Goal: Task Accomplishment & Management: Complete application form

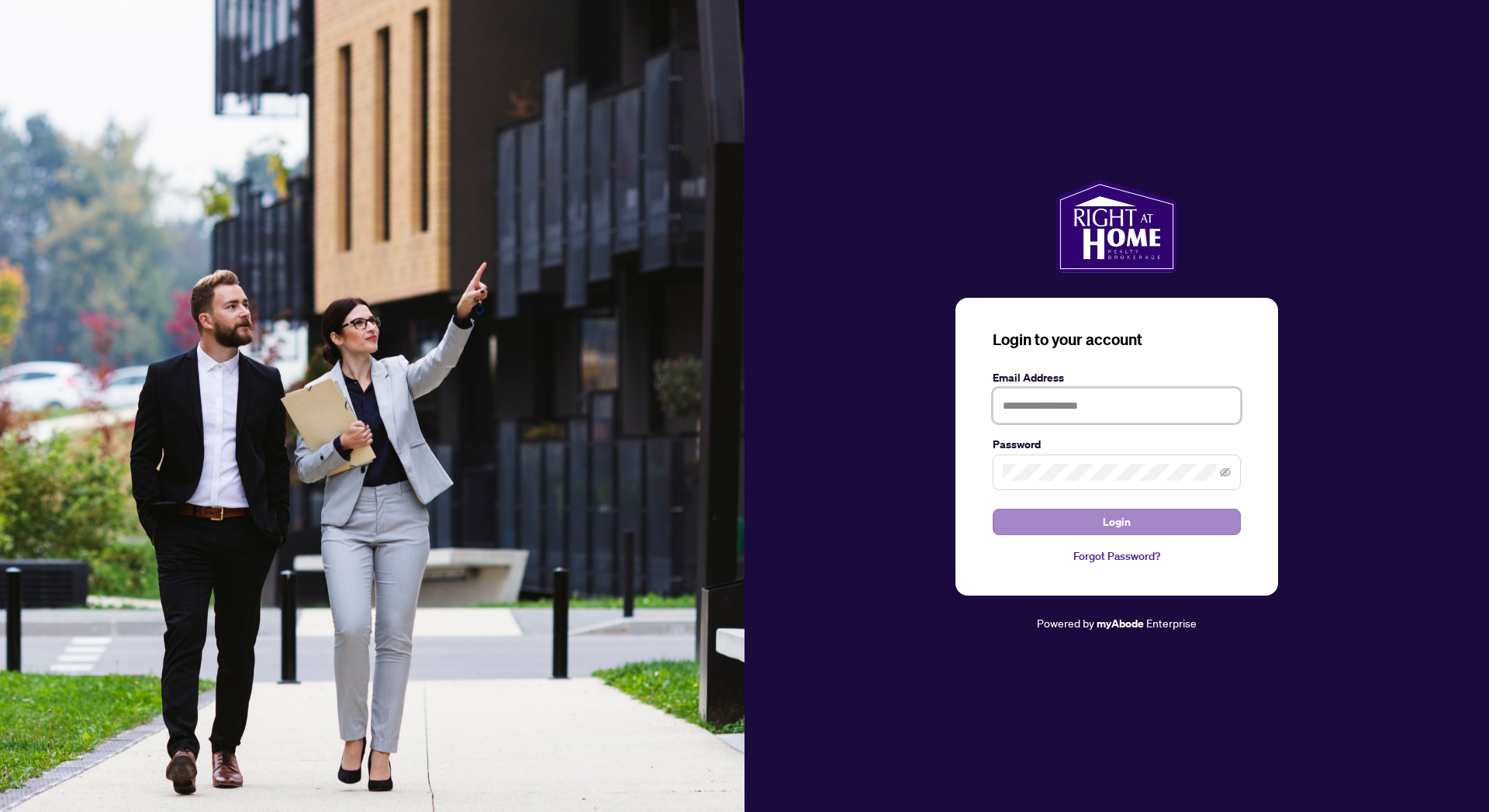
type input "**********"
click at [1120, 527] on span "Login" at bounding box center [1116, 521] width 28 height 25
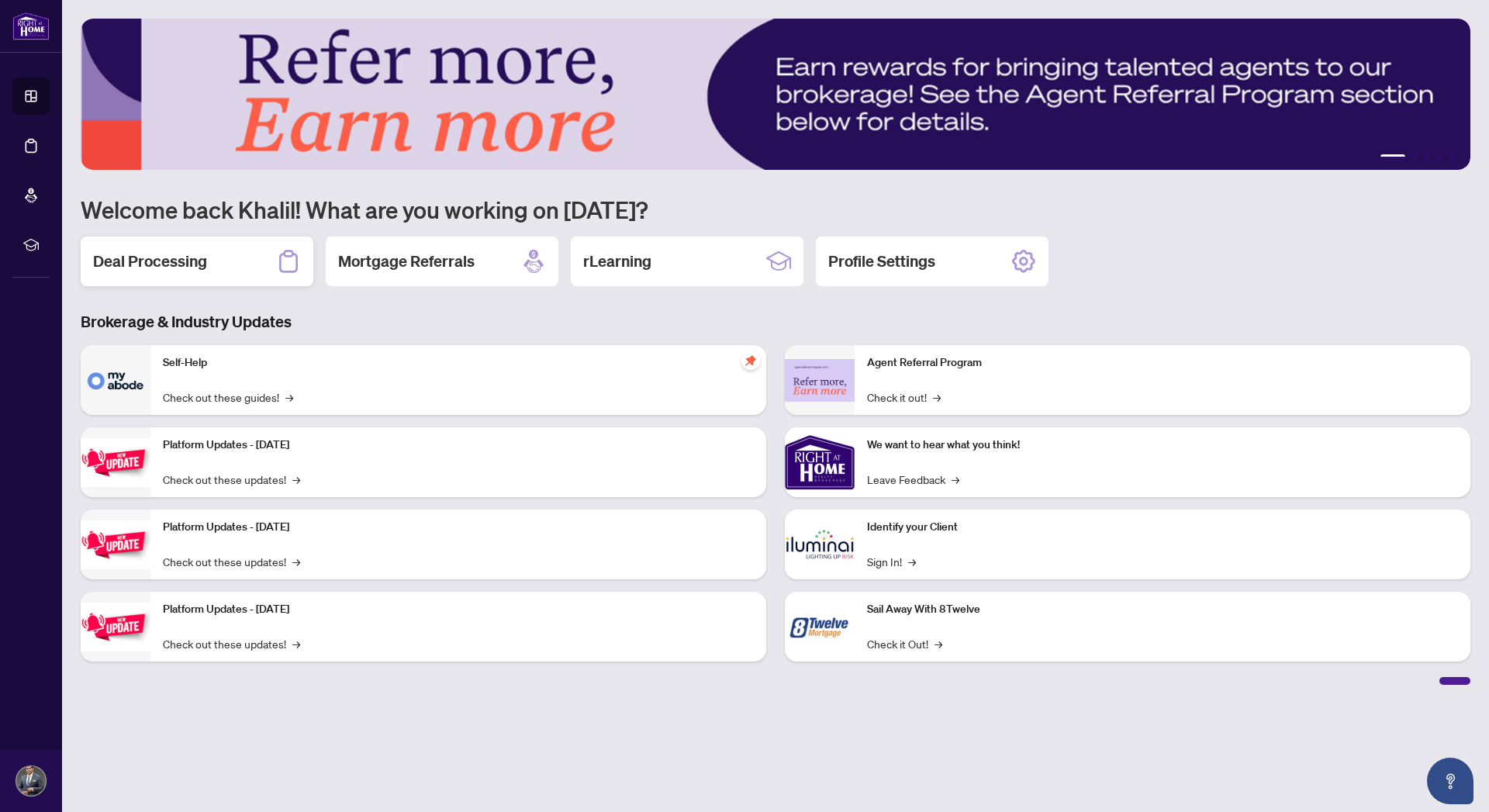
click at [164, 262] on h2 "Deal Processing" at bounding box center [150, 261] width 114 height 21
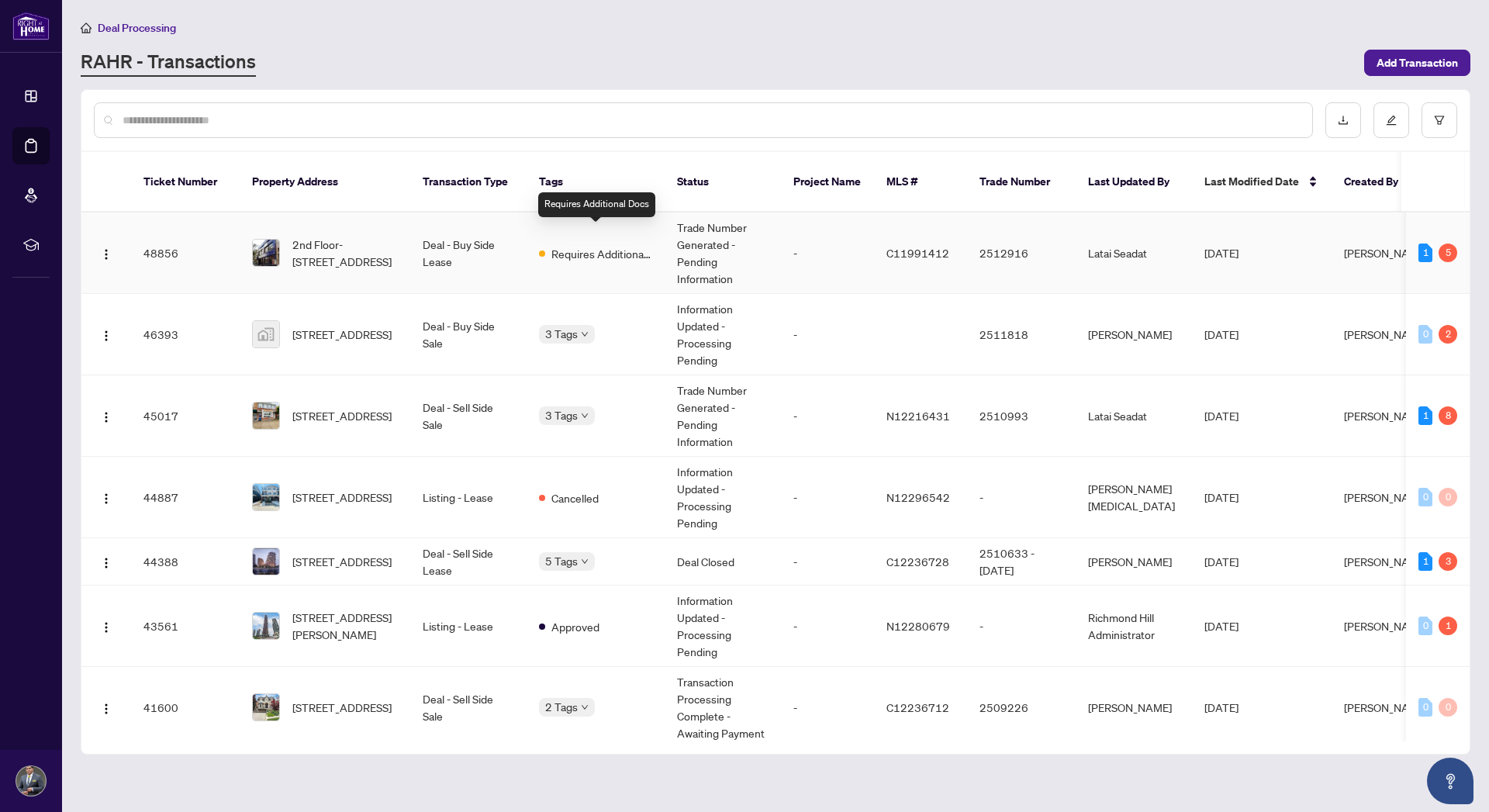
click at [583, 245] on span "Requires Additional Docs" at bounding box center [601, 253] width 101 height 17
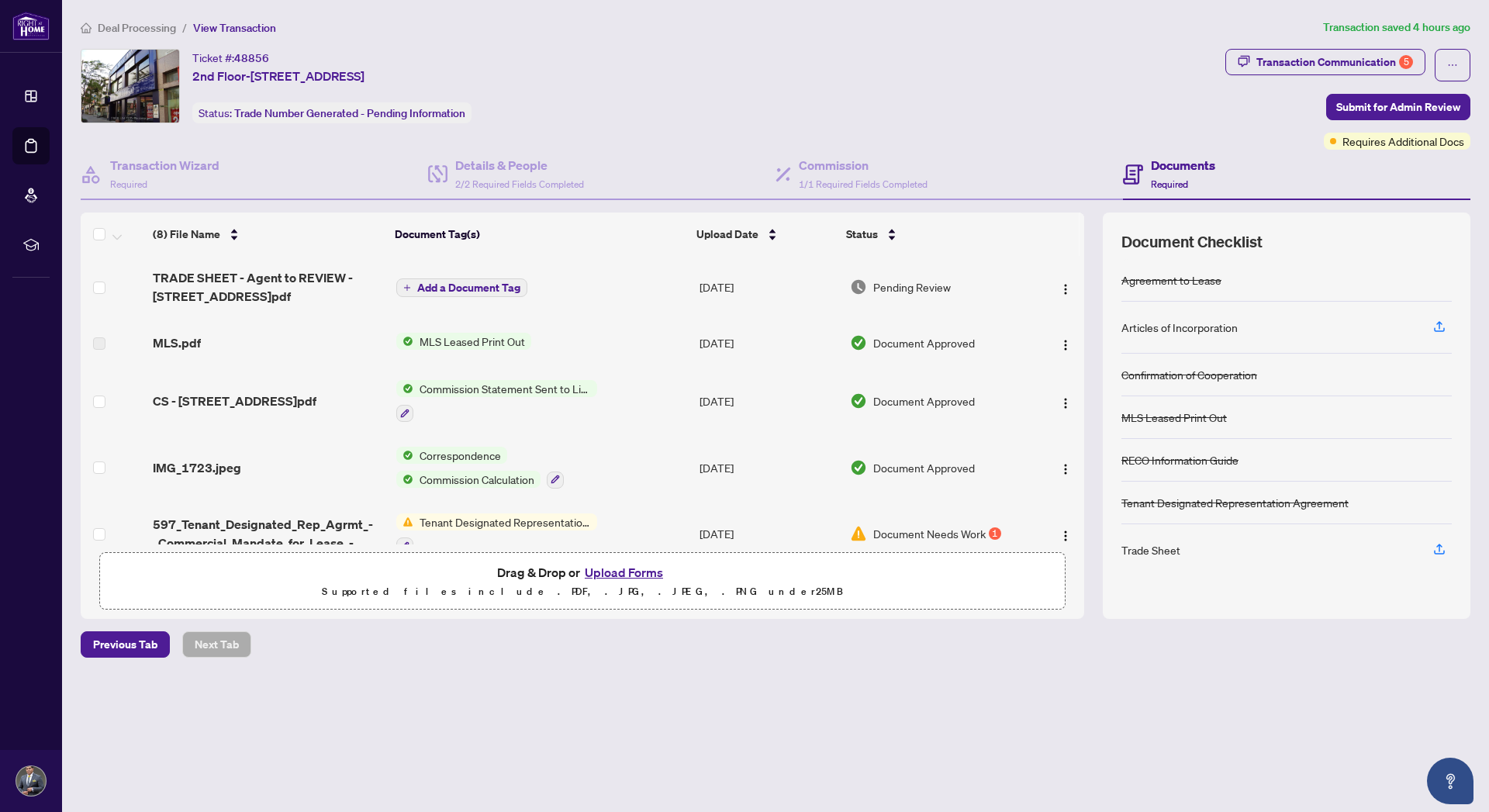
drag, startPoint x: 1084, startPoint y: 388, endPoint x: 1089, endPoint y: 440, distance: 52.2
click at [1092, 538] on div "(8) File Name Document Tag(s) Upload Date Status TRADE SHEET - Agent to REVIEW …" at bounding box center [775, 416] width 1389 height 406
click at [518, 387] on span "Commission Statement Sent to Listing Brokerage" at bounding box center [505, 388] width 184 height 17
click at [229, 400] on span "CS - [STREET_ADDRESS]pdf" at bounding box center [235, 400] width 164 height 18
click at [208, 280] on span "TRADE SHEET - Agent to REVIEW - [STREET_ADDRESS]pdf" at bounding box center [268, 287] width 230 height 37
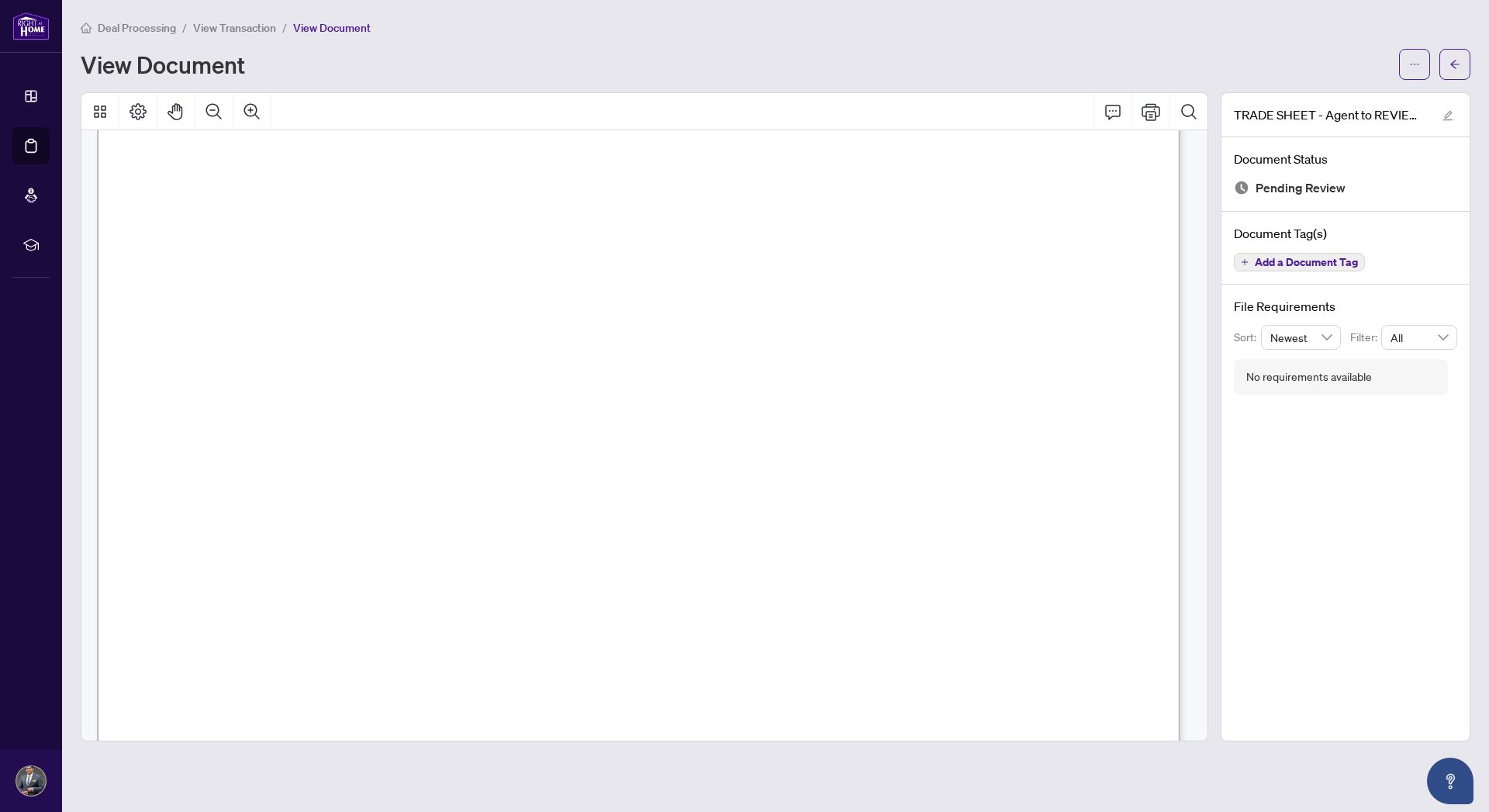
scroll to position [611, 0]
click at [1409, 68] on button "button" at bounding box center [1414, 64] width 31 height 31
click at [1341, 96] on span "Download" at bounding box center [1358, 98] width 118 height 17
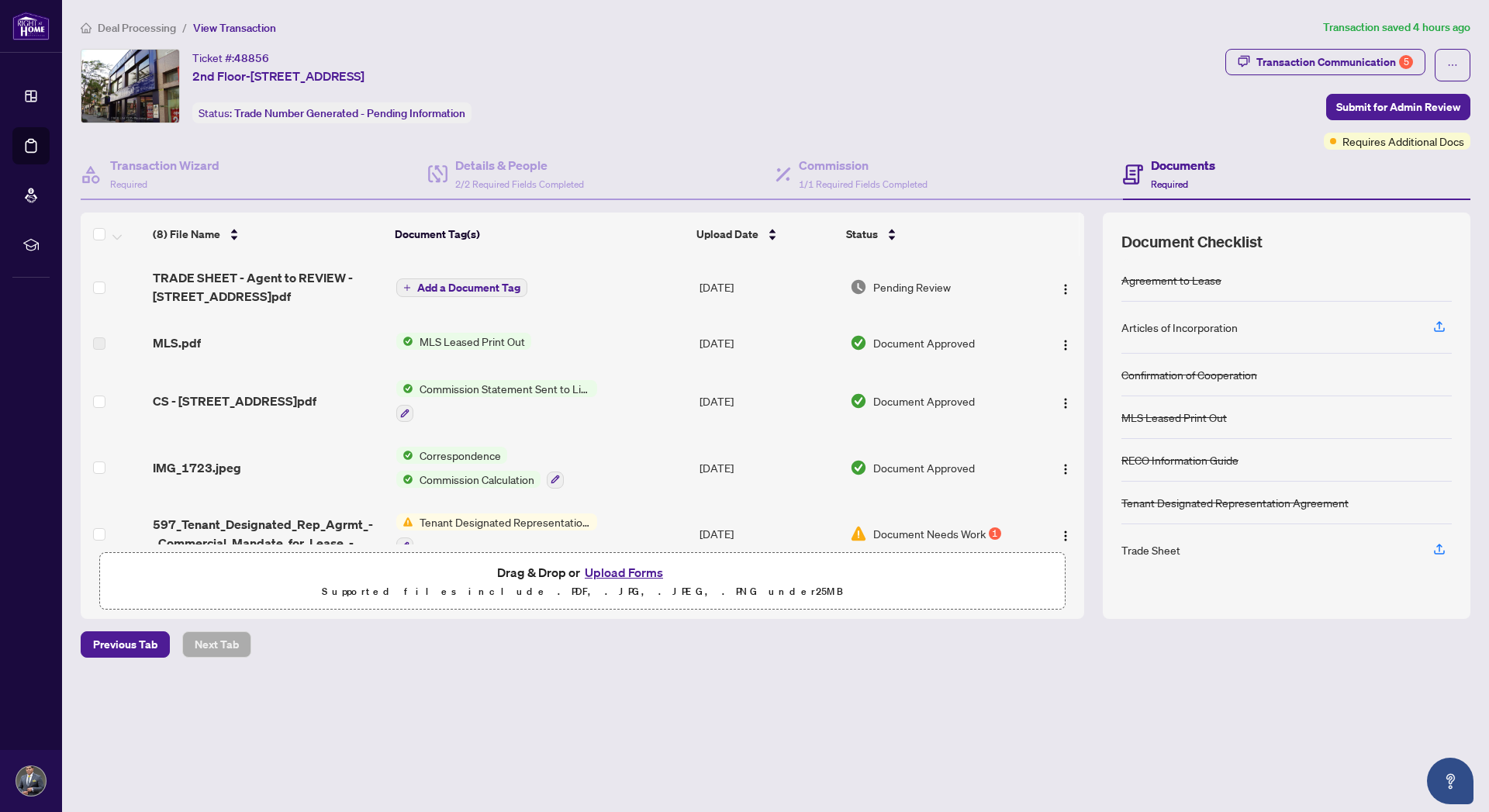
click at [613, 570] on button "Upload Forms" at bounding box center [624, 572] width 88 height 20
click at [614, 576] on button "Upload Forms" at bounding box center [624, 572] width 88 height 20
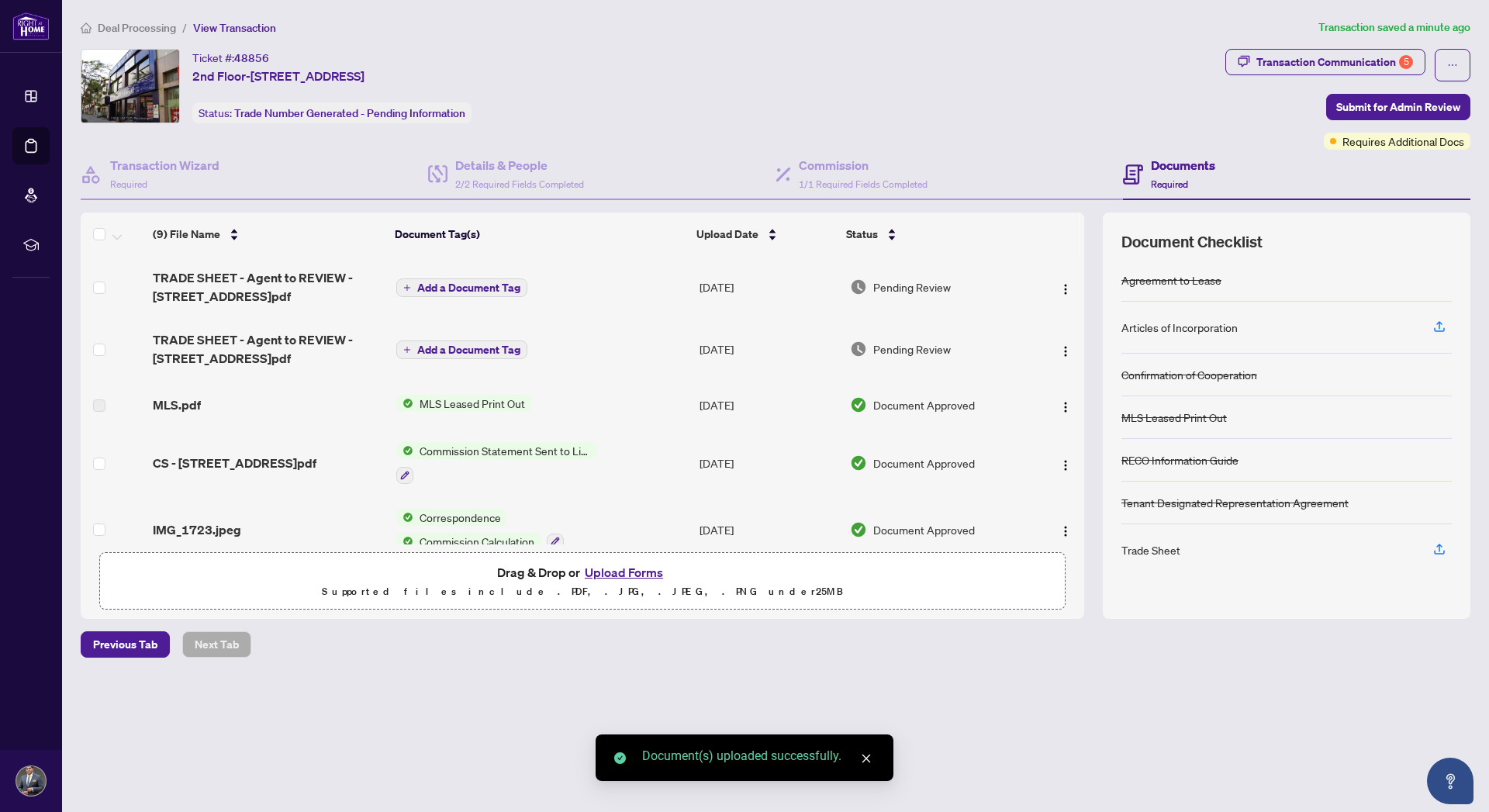
click at [621, 570] on button "Upload Forms" at bounding box center [624, 572] width 88 height 20
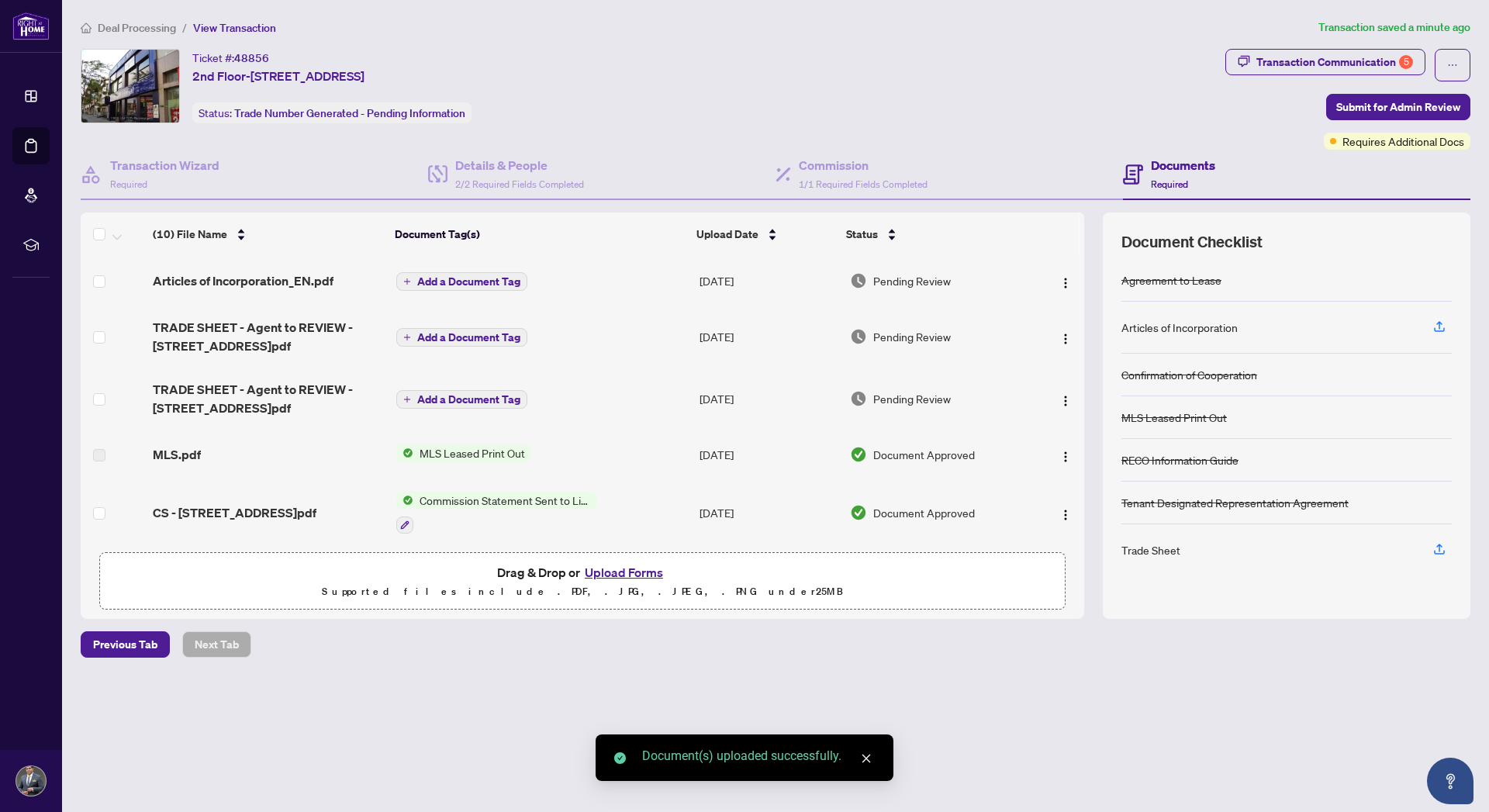
drag, startPoint x: 1085, startPoint y: 306, endPoint x: 1086, endPoint y: 240, distance: 66.0
click at [1086, 240] on div "(10) File Name Document Tag(s) Upload Date Status Articles of Incorporation_EN.…" at bounding box center [775, 416] width 1389 height 406
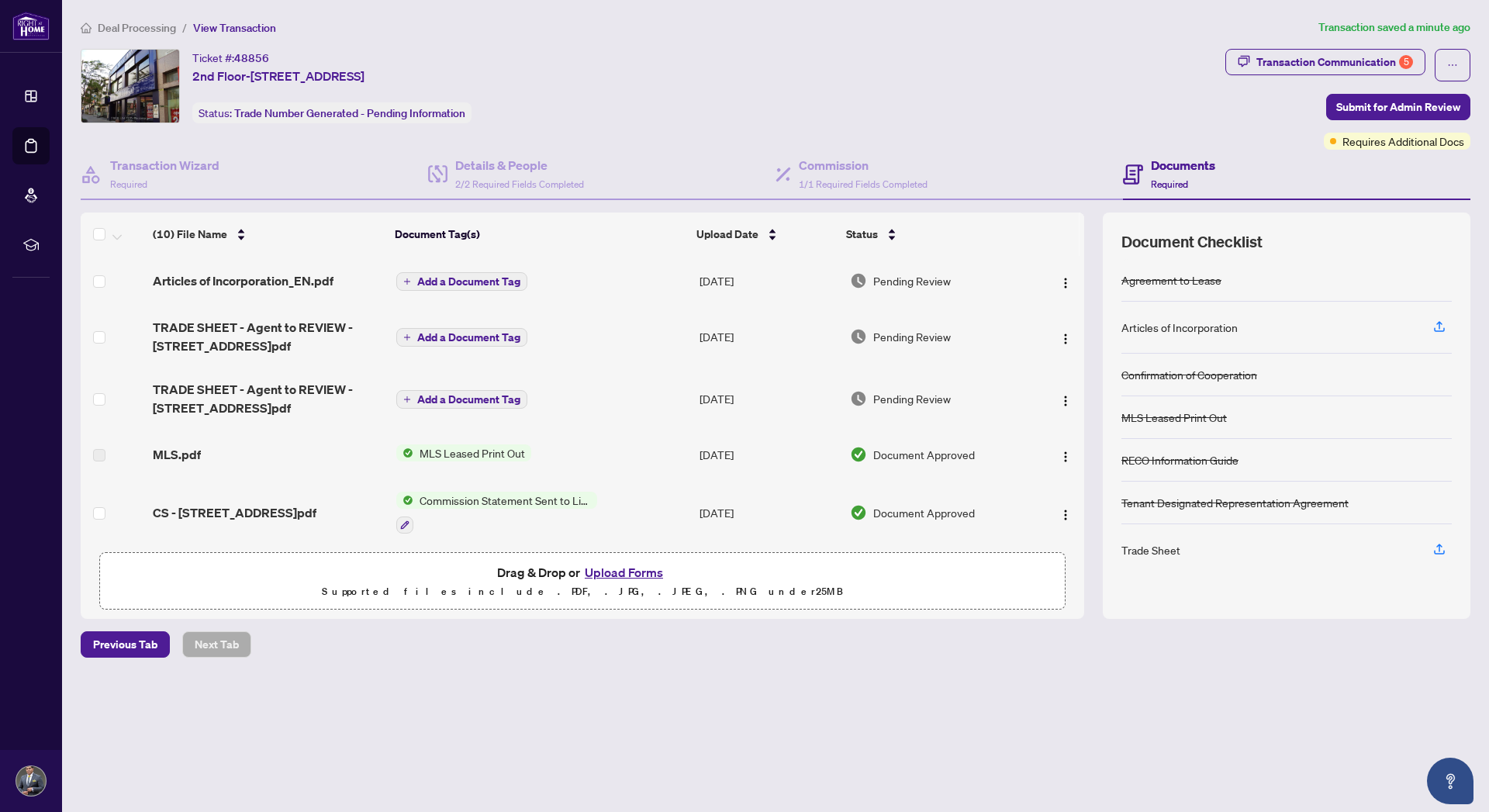
click at [708, 789] on main "Deal Processing / View Transaction Transaction saved a minute ago Ticket #: 488…" at bounding box center [776, 406] width 1427 height 812
click at [211, 279] on span "Articles of Incorporation_EN.pdf" at bounding box center [243, 280] width 181 height 18
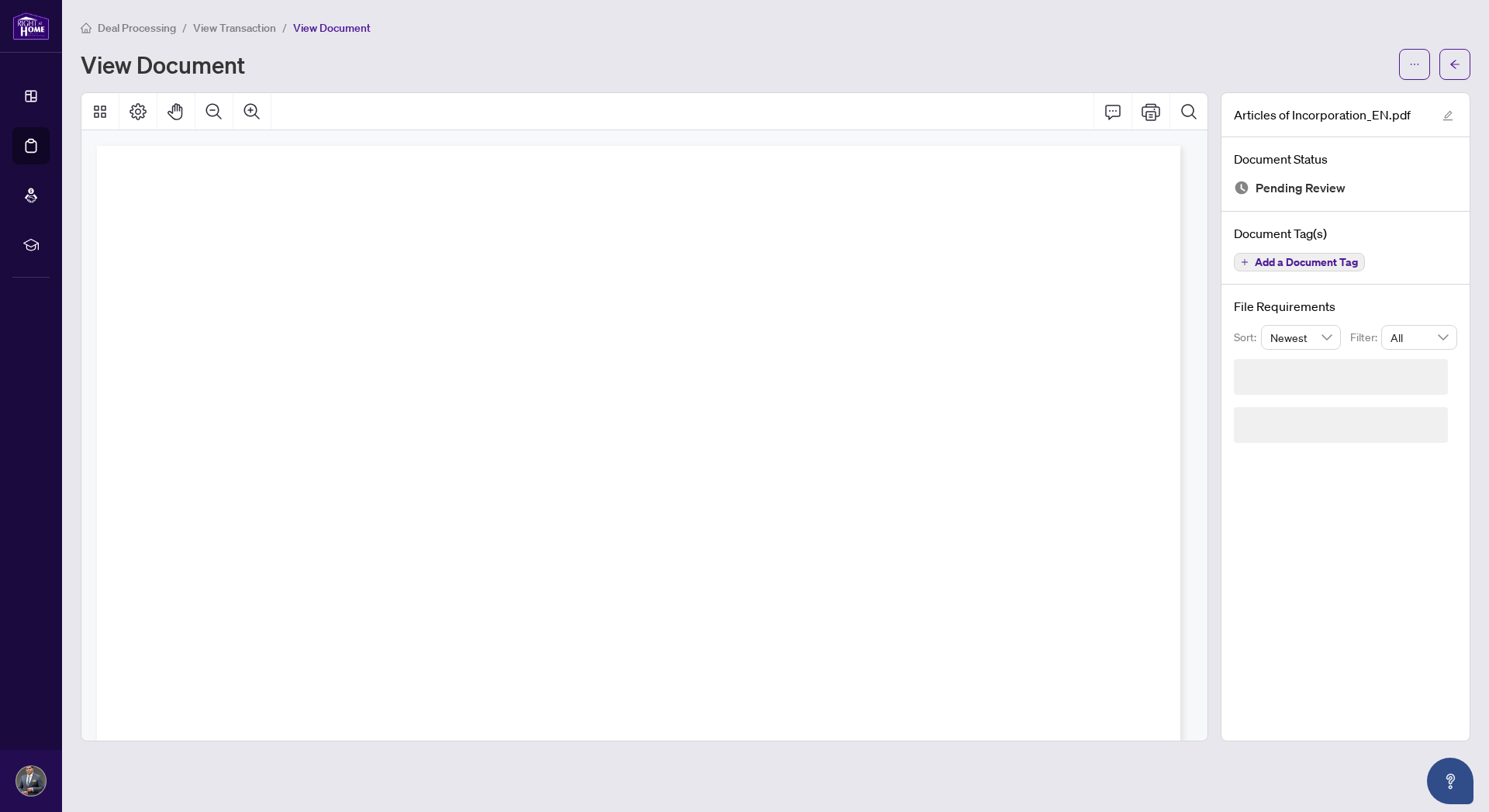
click at [439, 435] on div "Page 1" at bounding box center [639, 741] width 1084 height 1191
click at [487, 425] on div "Page 1" at bounding box center [639, 741] width 1084 height 1191
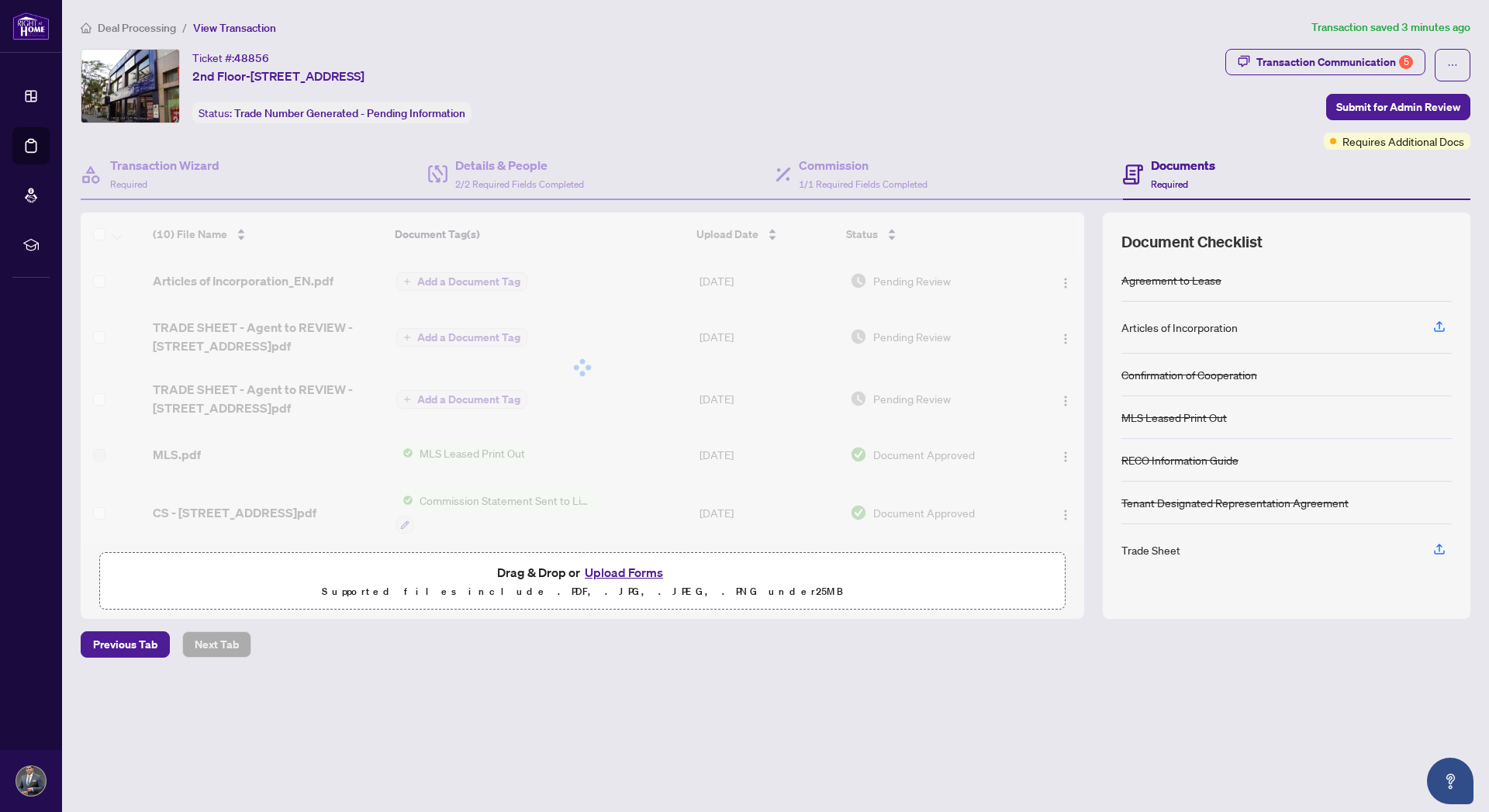
drag, startPoint x: 1082, startPoint y: 283, endPoint x: 1086, endPoint y: 236, distance: 47.2
click at [1086, 236] on div "(10) File Name Document Tag(s) Upload Date Status Articles of Incorporation_EN.…" at bounding box center [775, 416] width 1389 height 406
click at [1398, 103] on span "Submit for Admin Review" at bounding box center [1398, 107] width 124 height 25
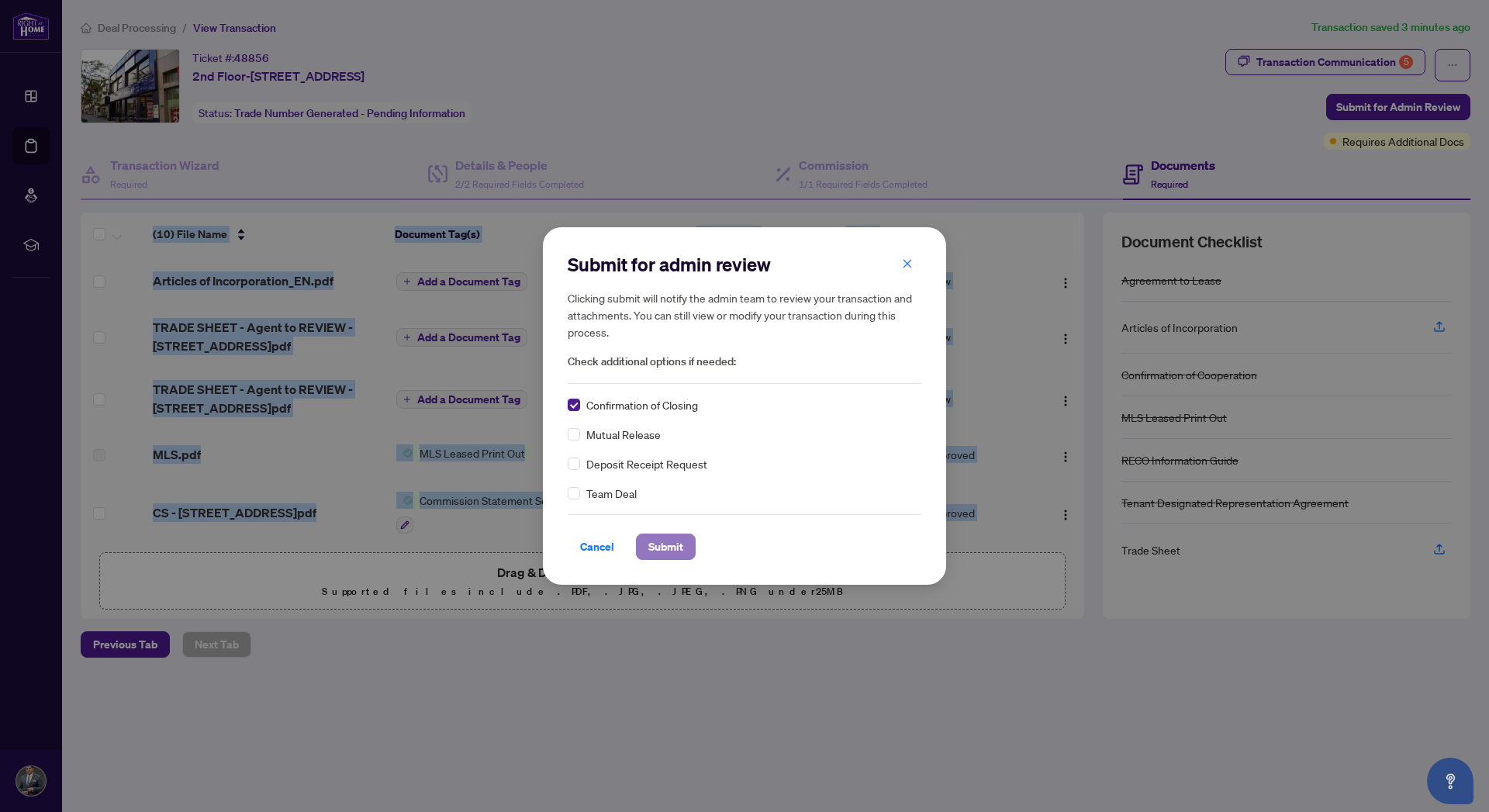
click at [663, 547] on span "Submit" at bounding box center [666, 546] width 35 height 25
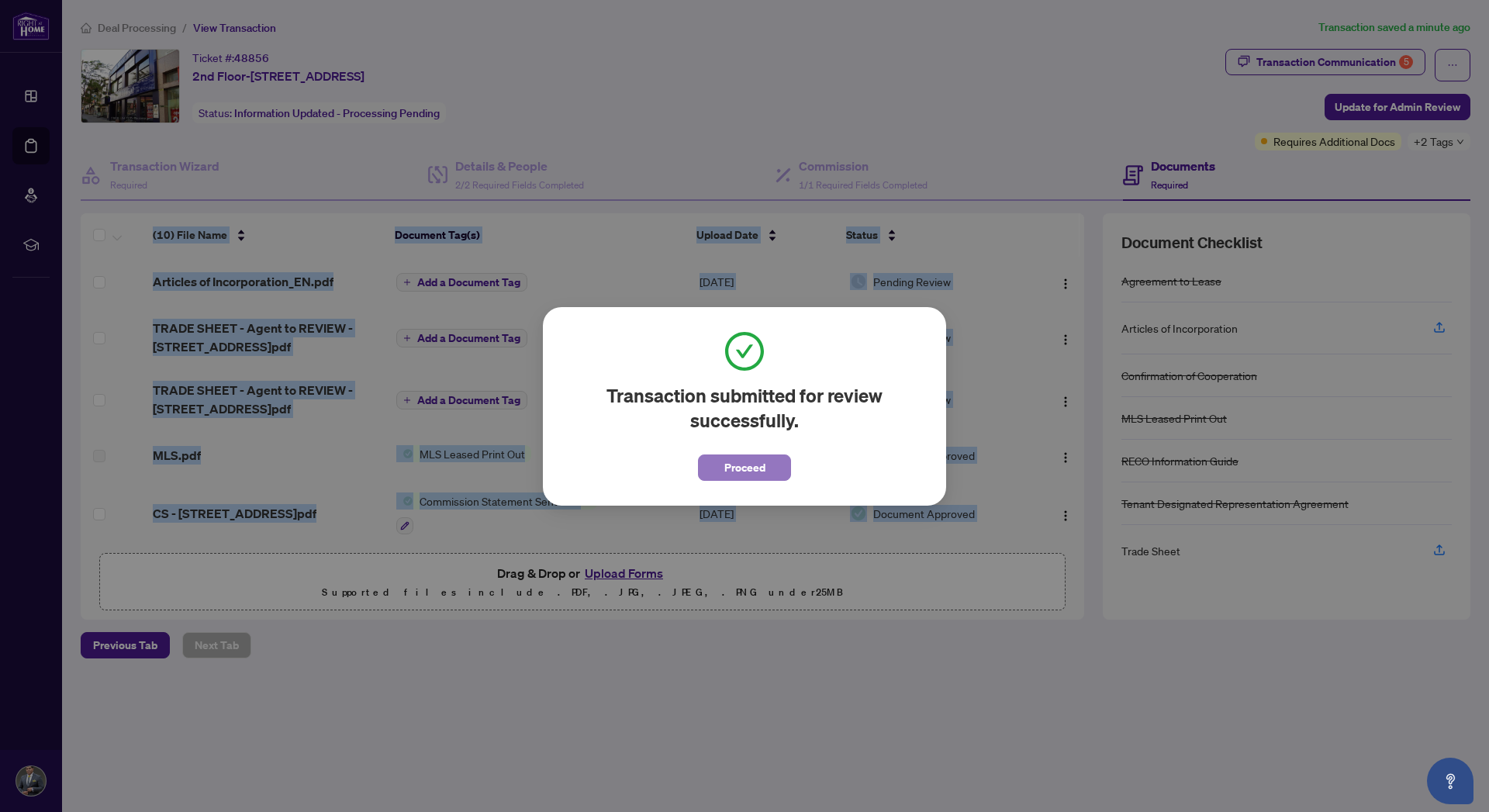
click at [763, 470] on span "Proceed" at bounding box center [745, 467] width 41 height 25
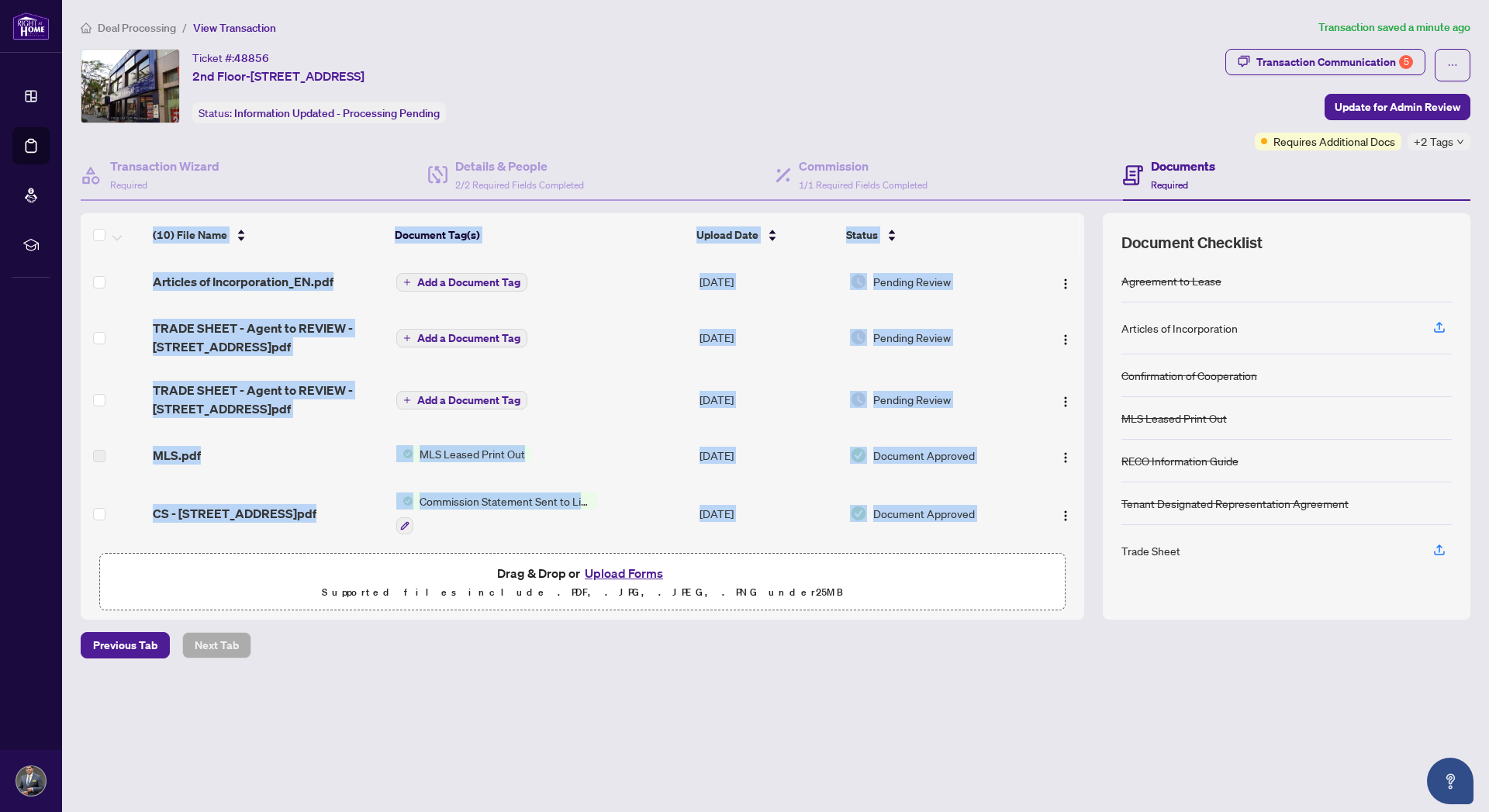
click at [1006, 354] on td "Pending Review" at bounding box center [938, 338] width 188 height 62
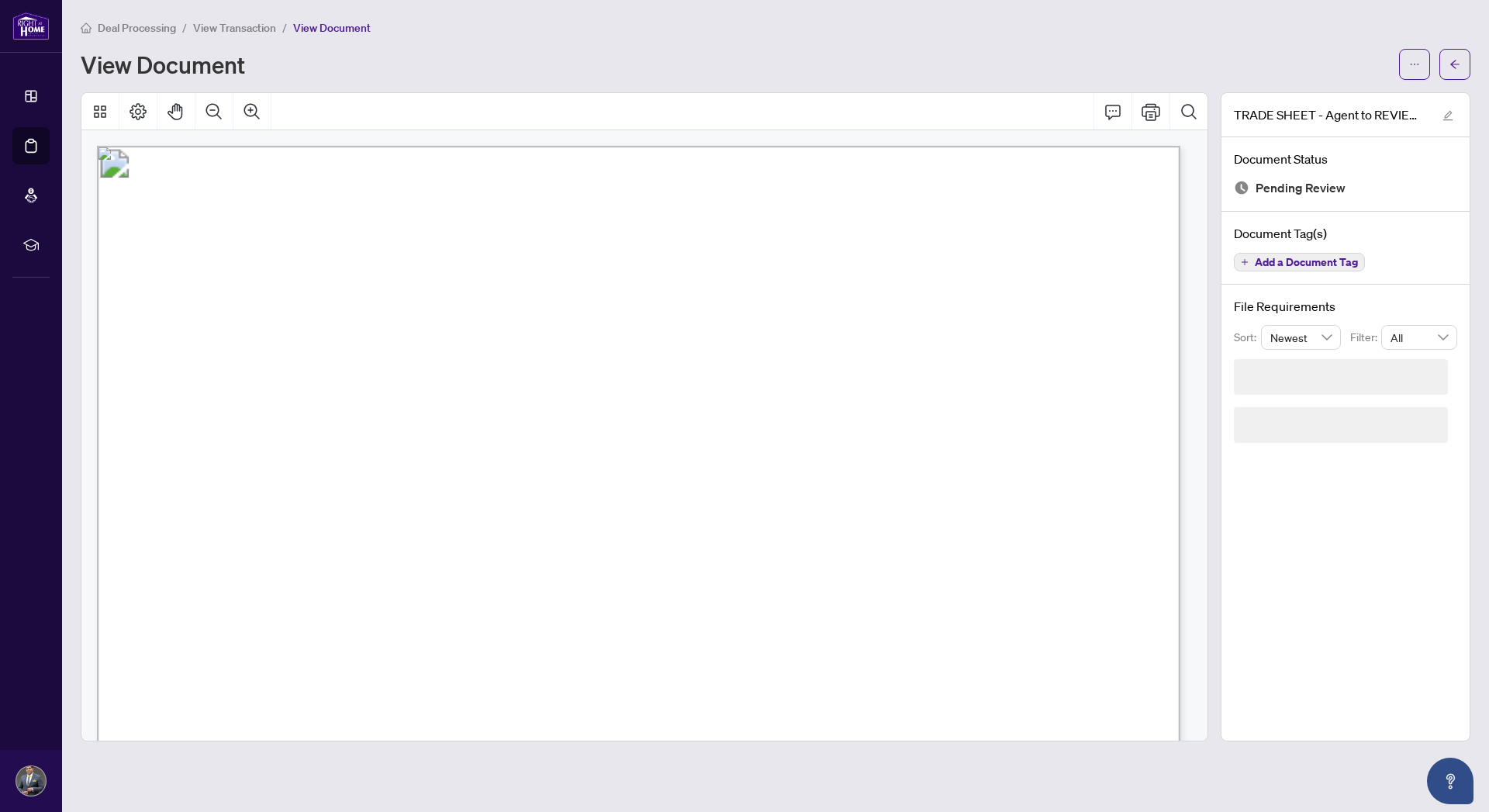
scroll to position [388, 0]
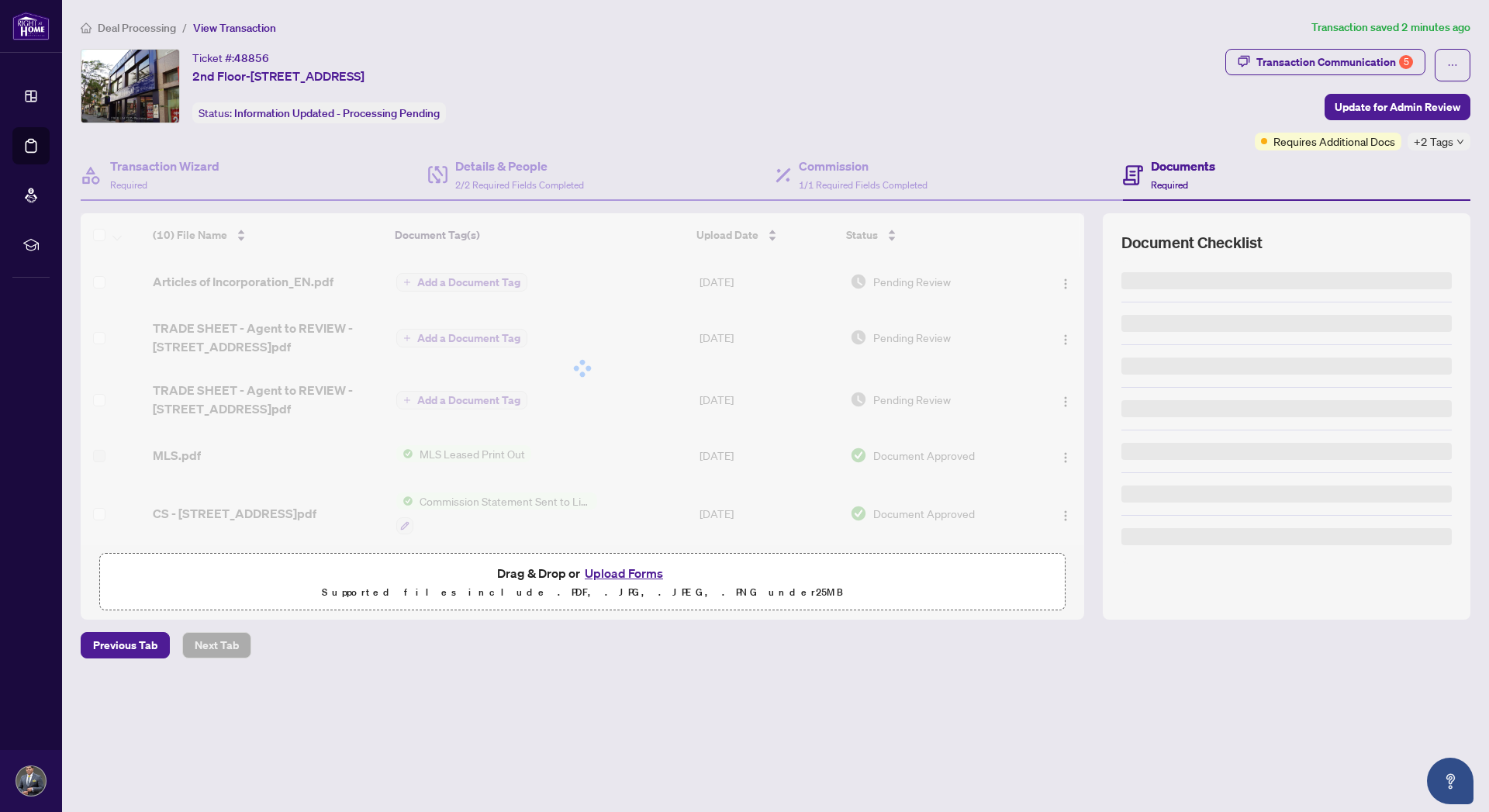
drag, startPoint x: 1085, startPoint y: 272, endPoint x: 1064, endPoint y: 621, distance: 349.6
click at [1064, 621] on div "Deal Processing / View Transaction Transaction saved 2 minutes ago Ticket #: 48…" at bounding box center [776, 365] width 1402 height 694
click at [519, 795] on main "Deal Processing / View Transaction Transaction saved 2 minutes ago Ticket #: 48…" at bounding box center [776, 406] width 1427 height 812
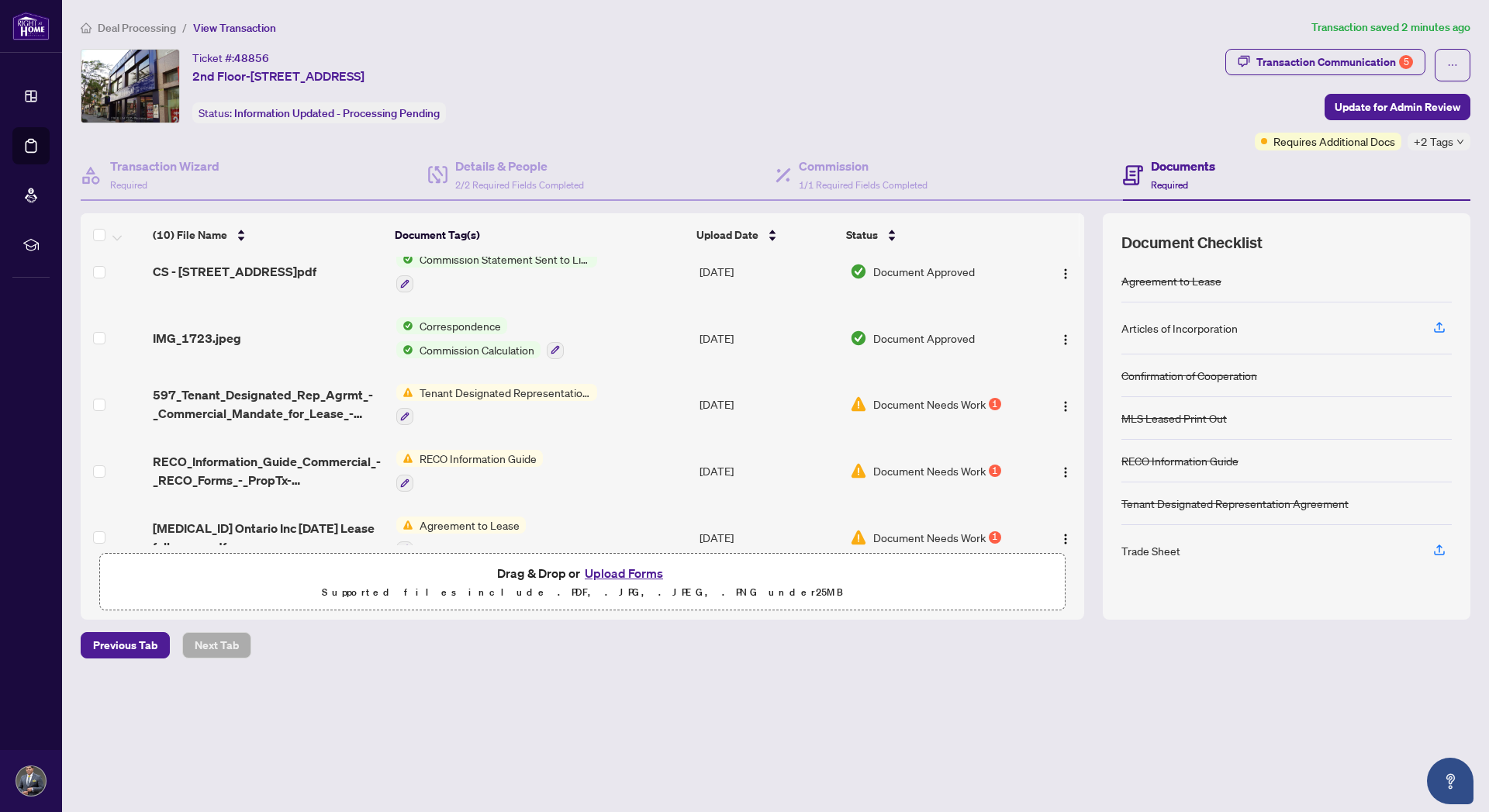
scroll to position [244, 0]
click at [938, 468] on span "Document Needs Work" at bounding box center [929, 469] width 112 height 17
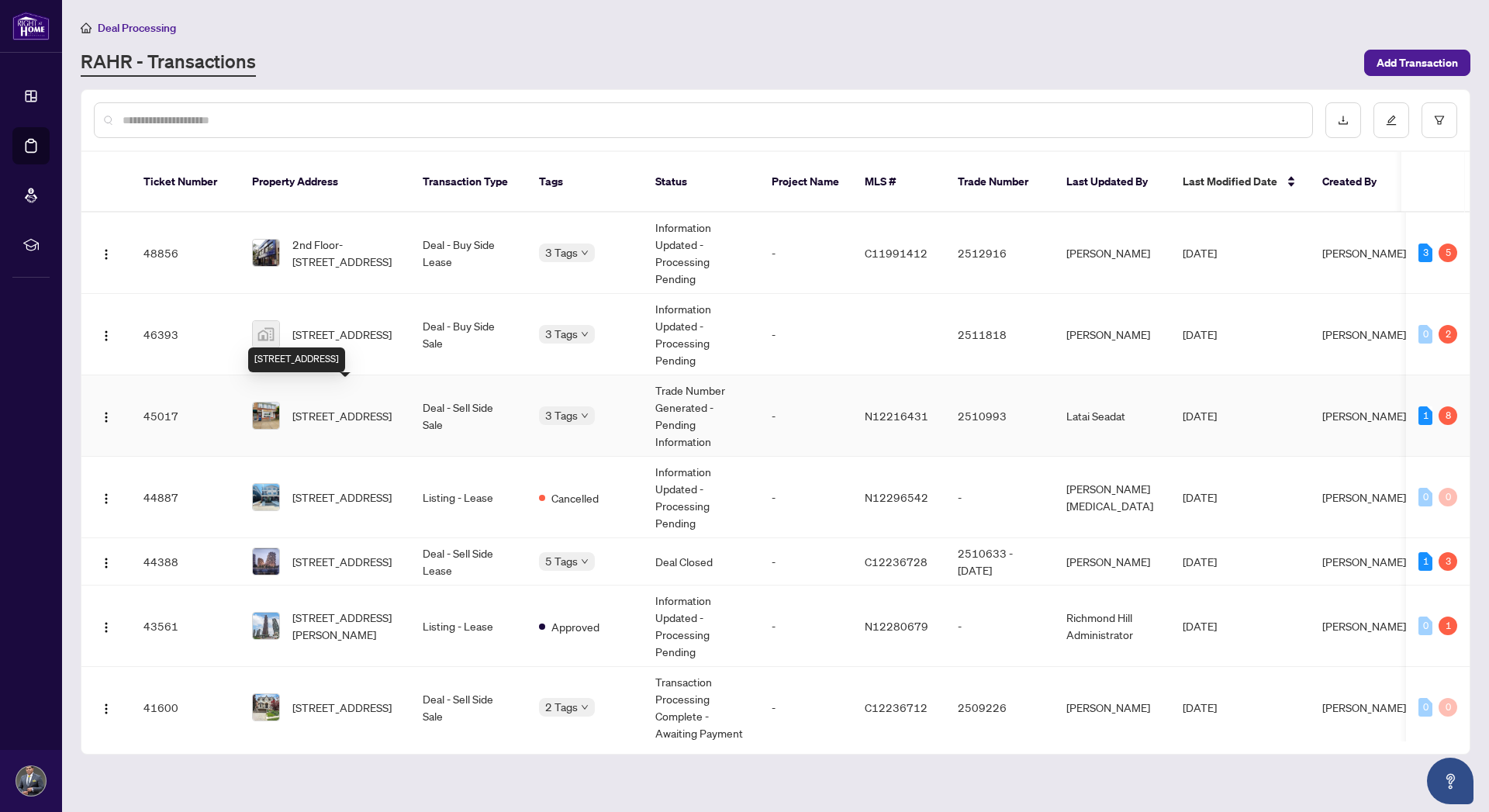
click at [351, 407] on span "[STREET_ADDRESS]" at bounding box center [342, 415] width 100 height 17
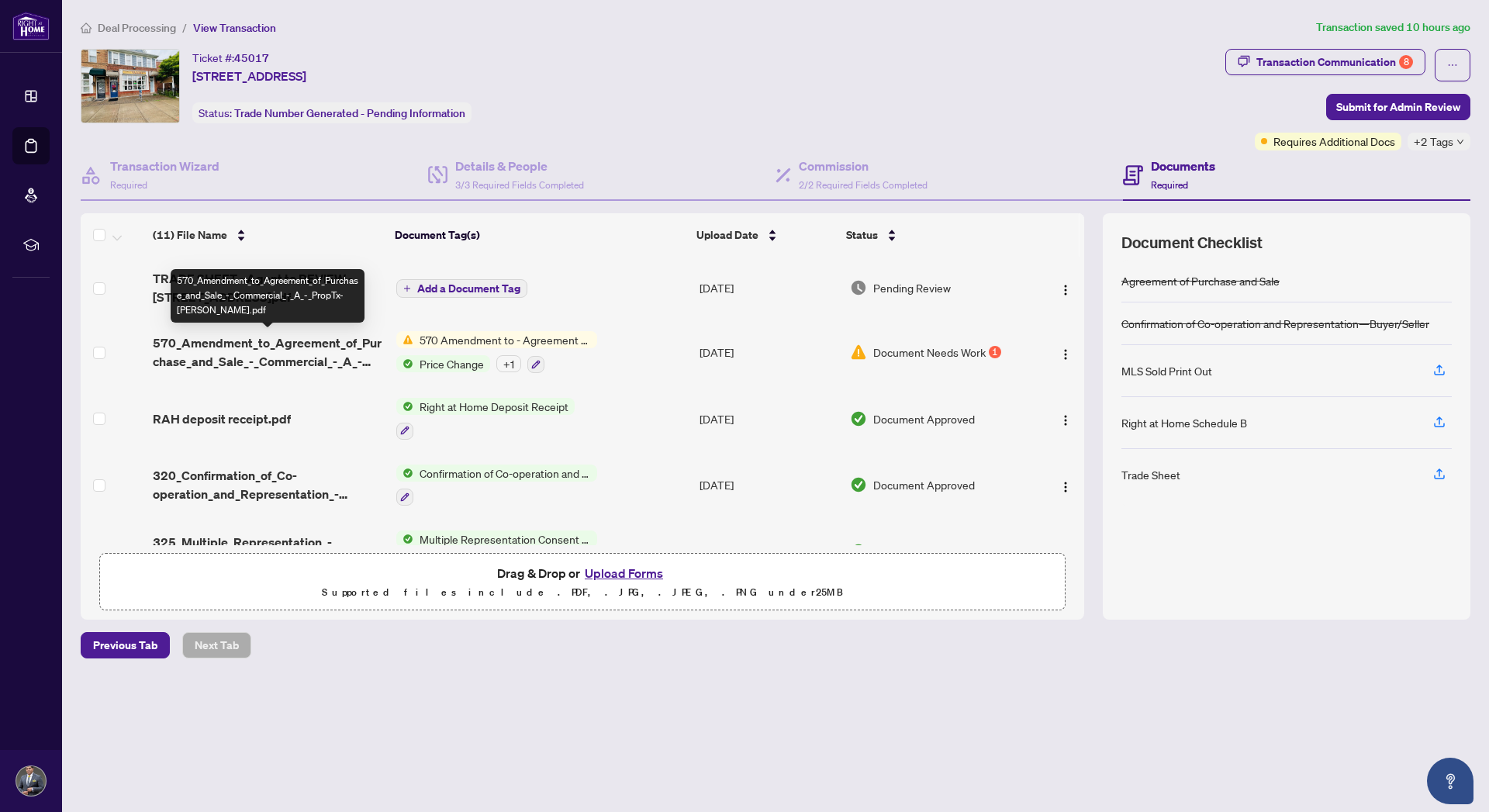
click at [256, 286] on div "570_Amendment_to_Agreement_of_Purchase_and_Sale_-_Commercial_-_A_-_PropTx-[PERS…" at bounding box center [267, 295] width 193 height 53
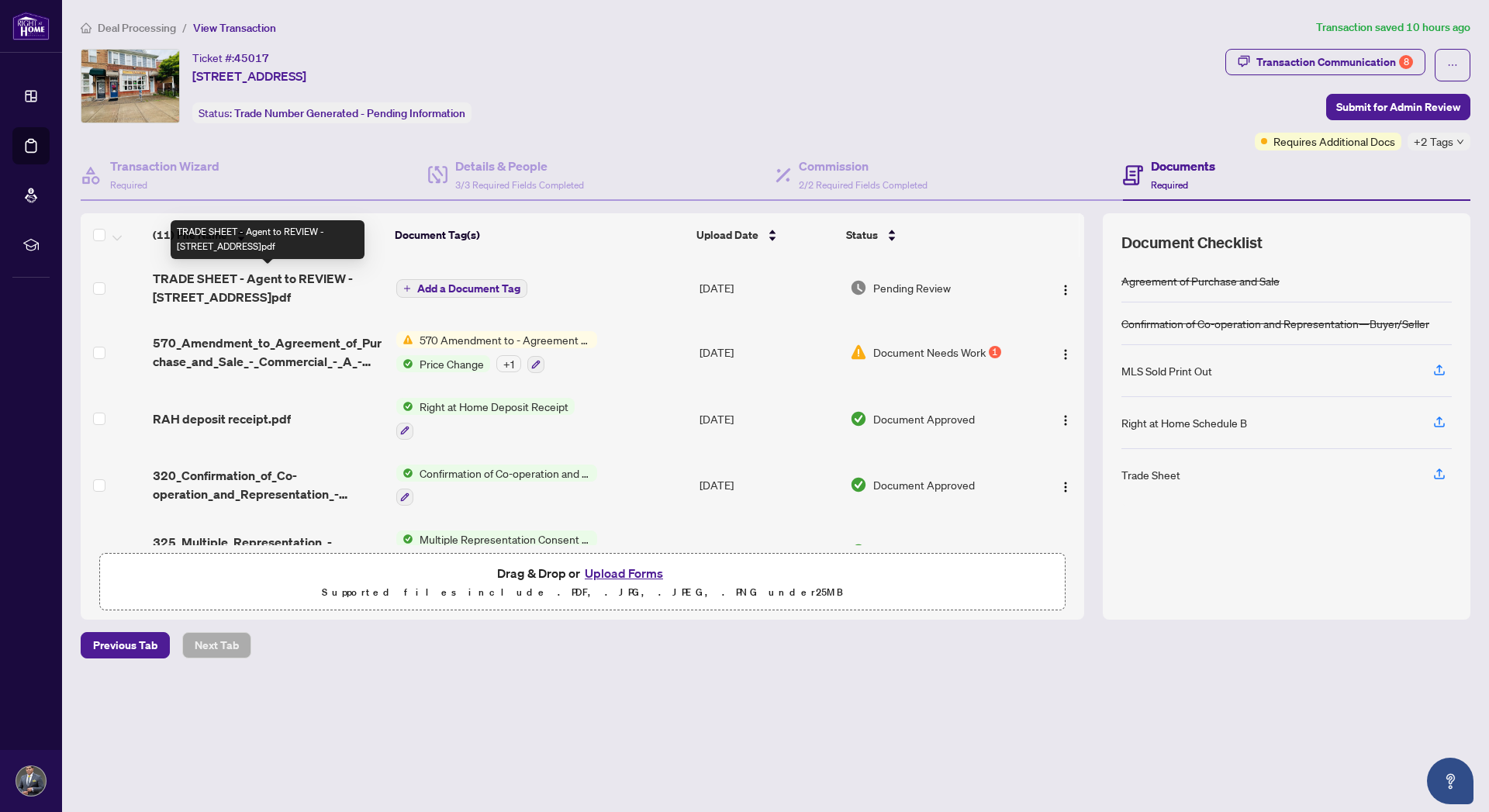
click at [221, 282] on span "TRADE SHEET - Agent to REVIEW - [STREET_ADDRESS]pdf" at bounding box center [268, 287] width 230 height 37
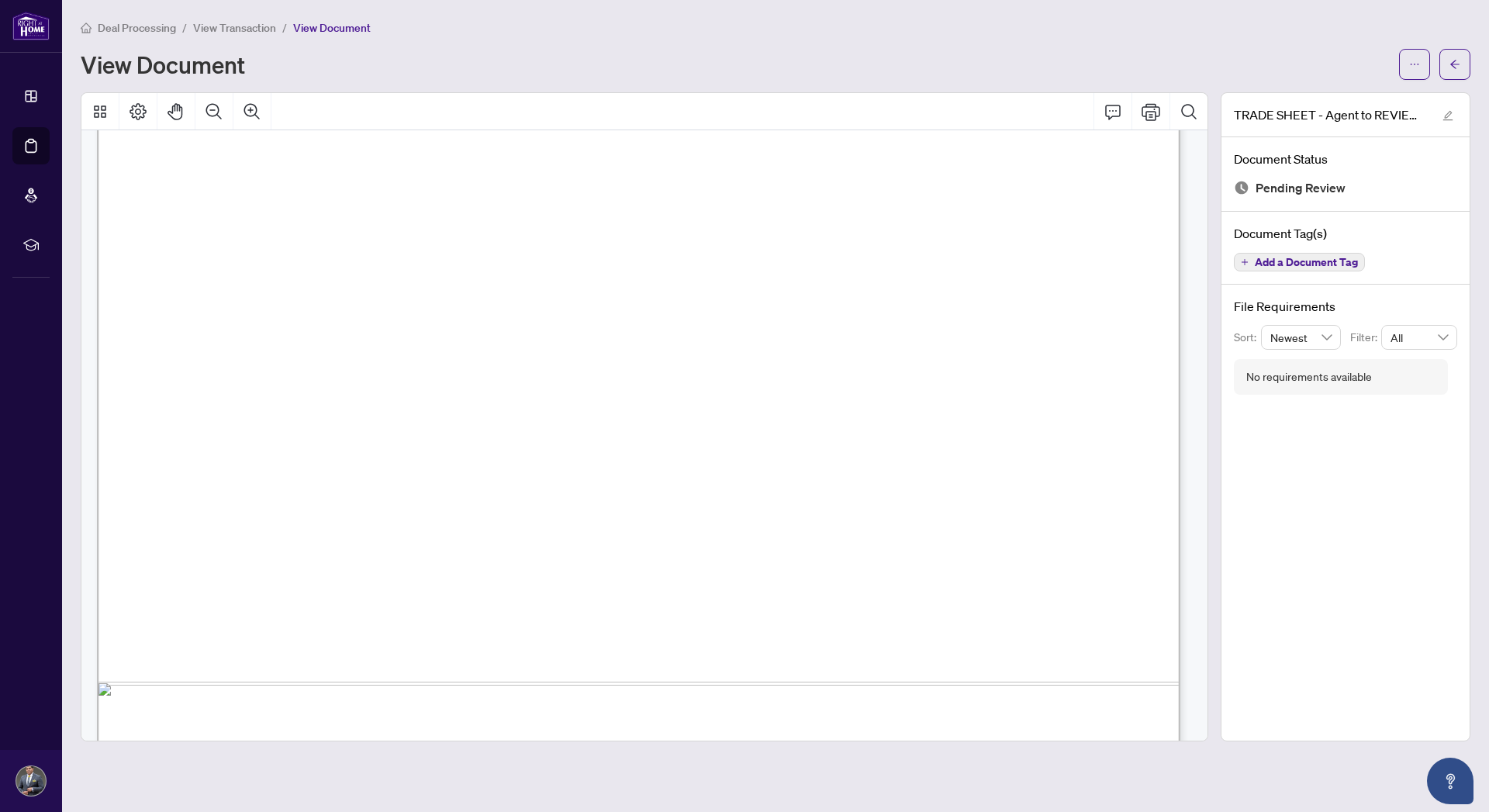
scroll to position [698, 0]
click at [1406, 62] on button "button" at bounding box center [1414, 64] width 31 height 31
click at [1347, 103] on span "Download" at bounding box center [1358, 98] width 118 height 17
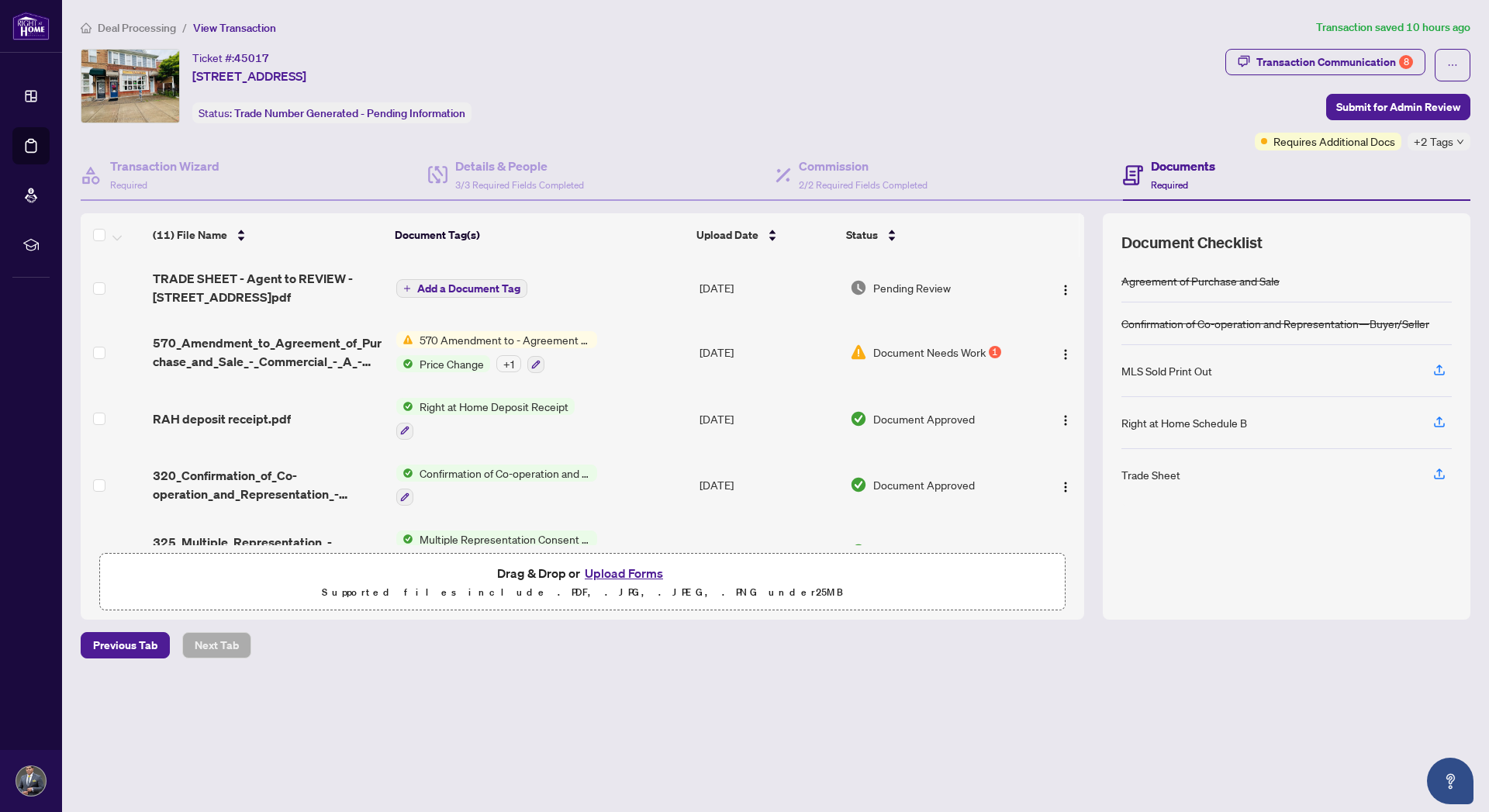
click at [644, 569] on button "Upload Forms" at bounding box center [624, 572] width 88 height 20
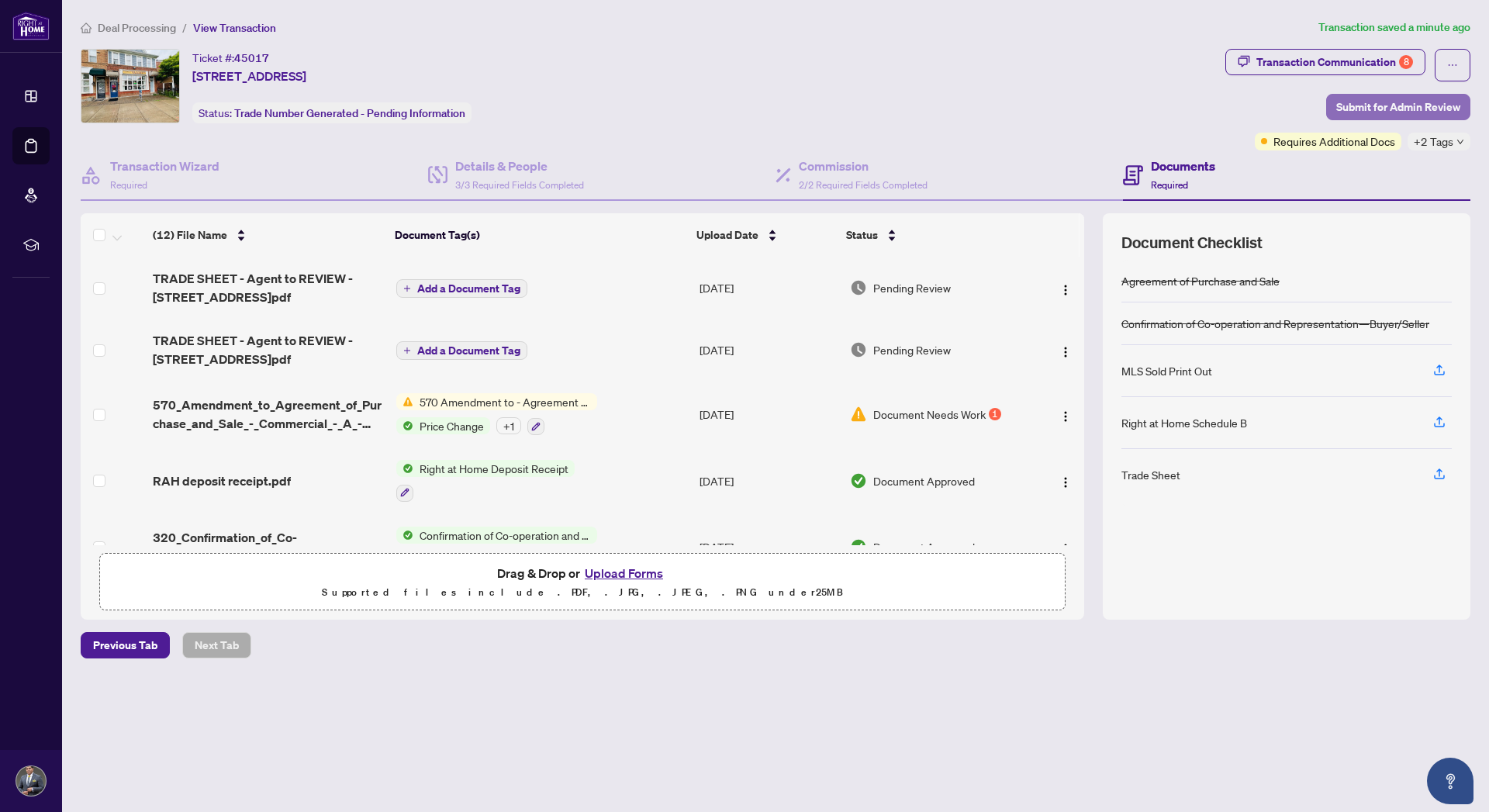
click at [1412, 107] on span "Submit for Admin Review" at bounding box center [1398, 107] width 124 height 25
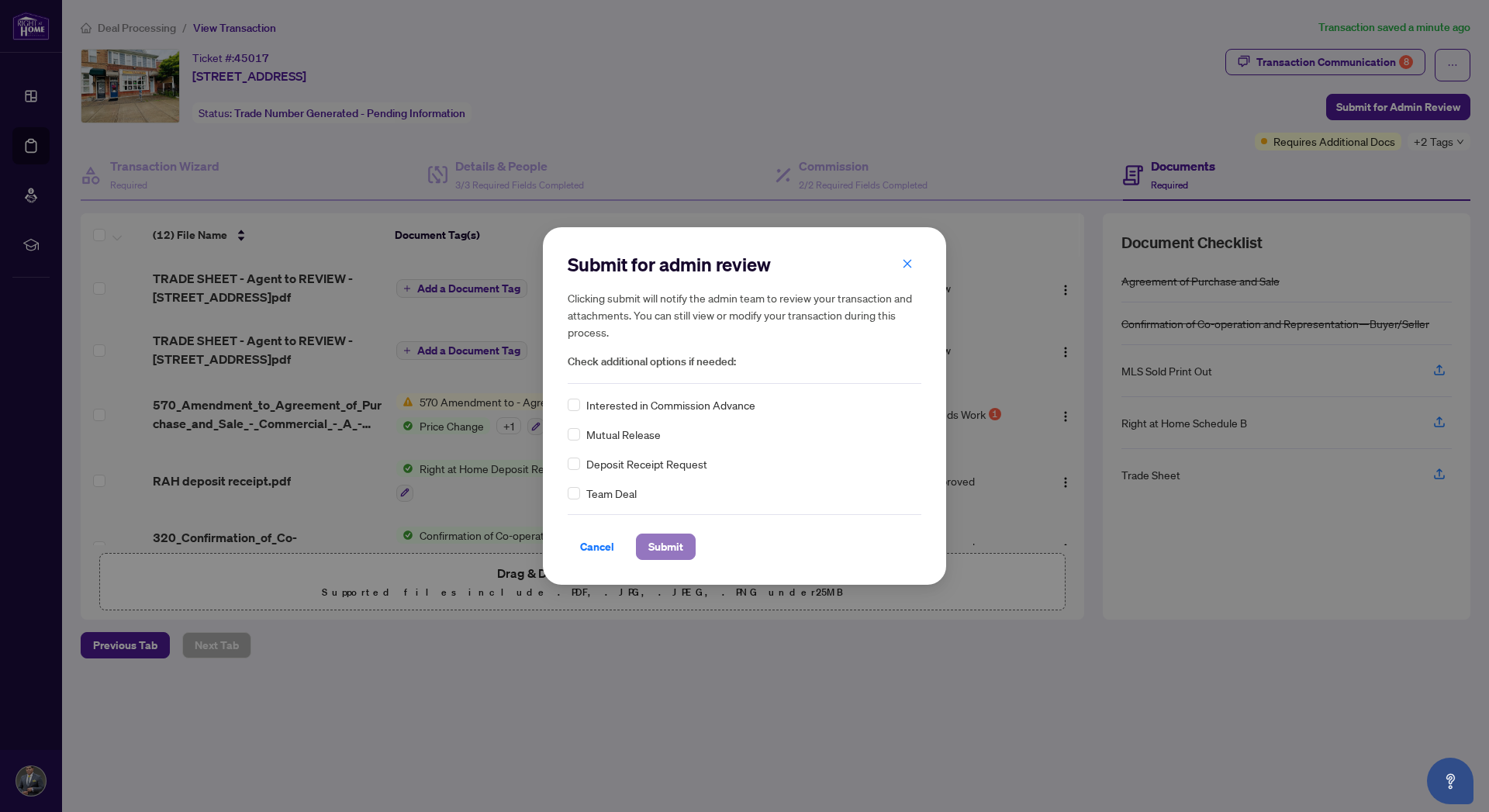
click at [667, 547] on span "Submit" at bounding box center [666, 546] width 35 height 25
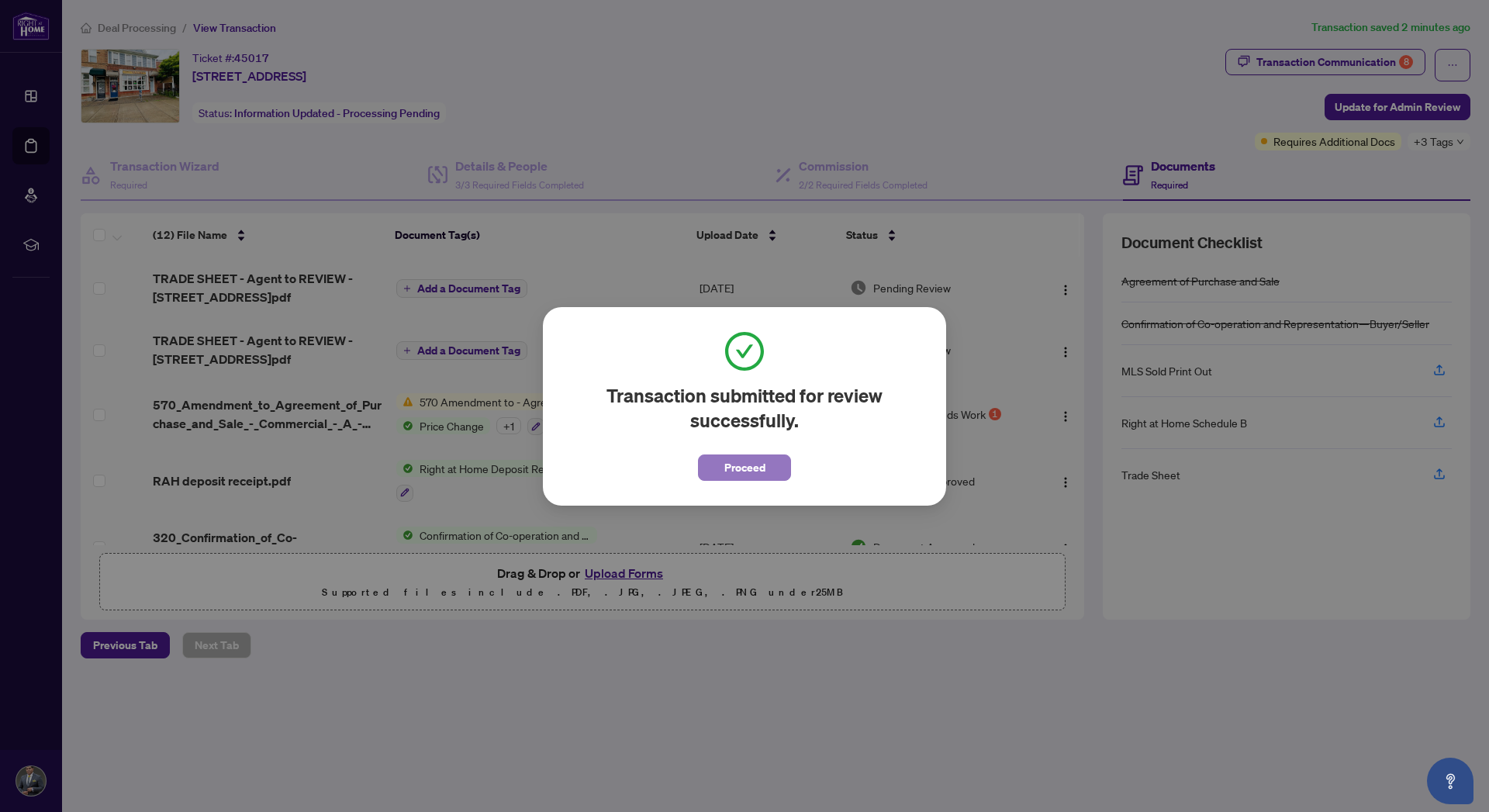
click at [760, 472] on span "Proceed" at bounding box center [745, 467] width 41 height 25
